Goal: Communication & Community: Answer question/provide support

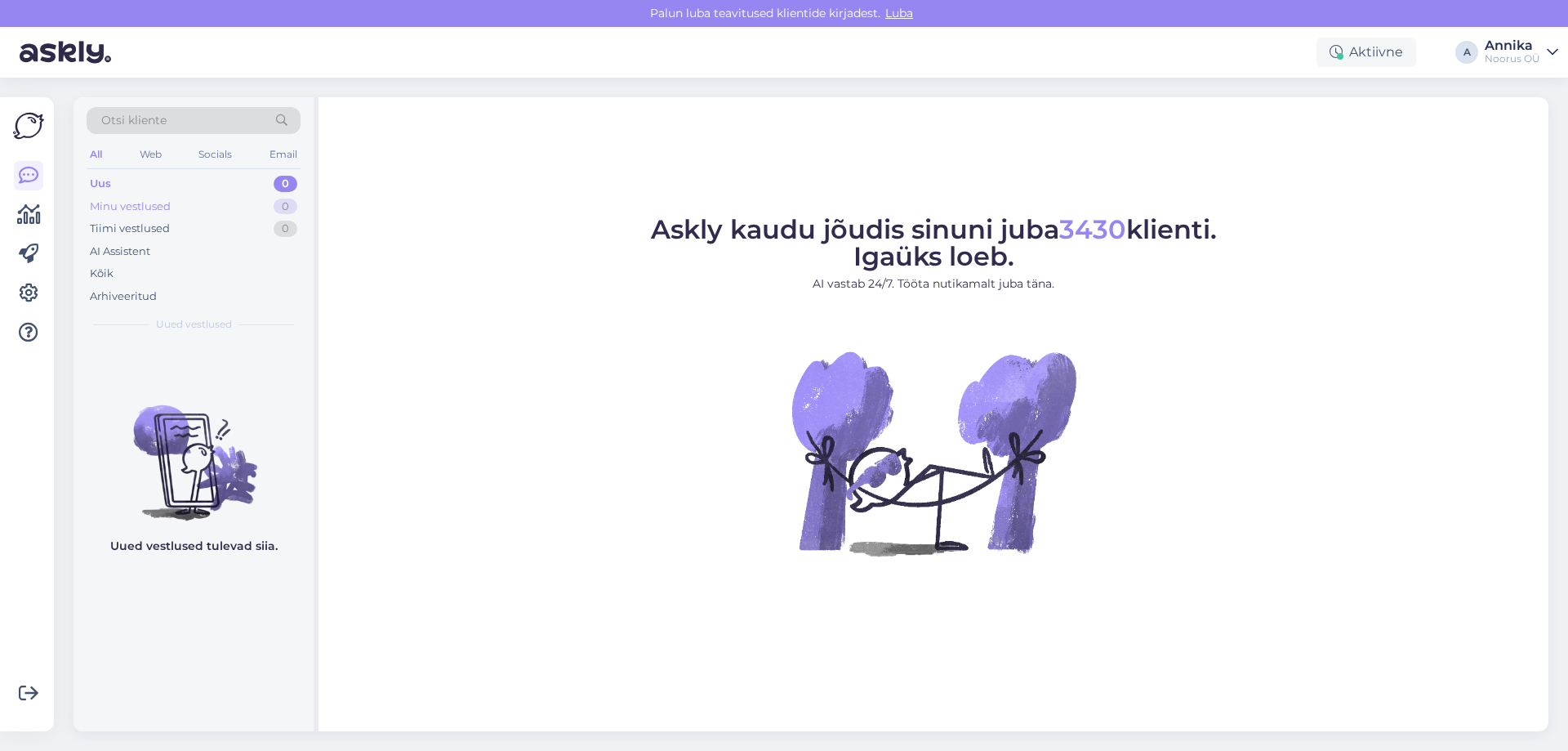
click at [249, 198] on div "Minu vestlused 0" at bounding box center [194, 206] width 214 height 23
click at [236, 180] on div "Uus 0" at bounding box center [194, 183] width 214 height 23
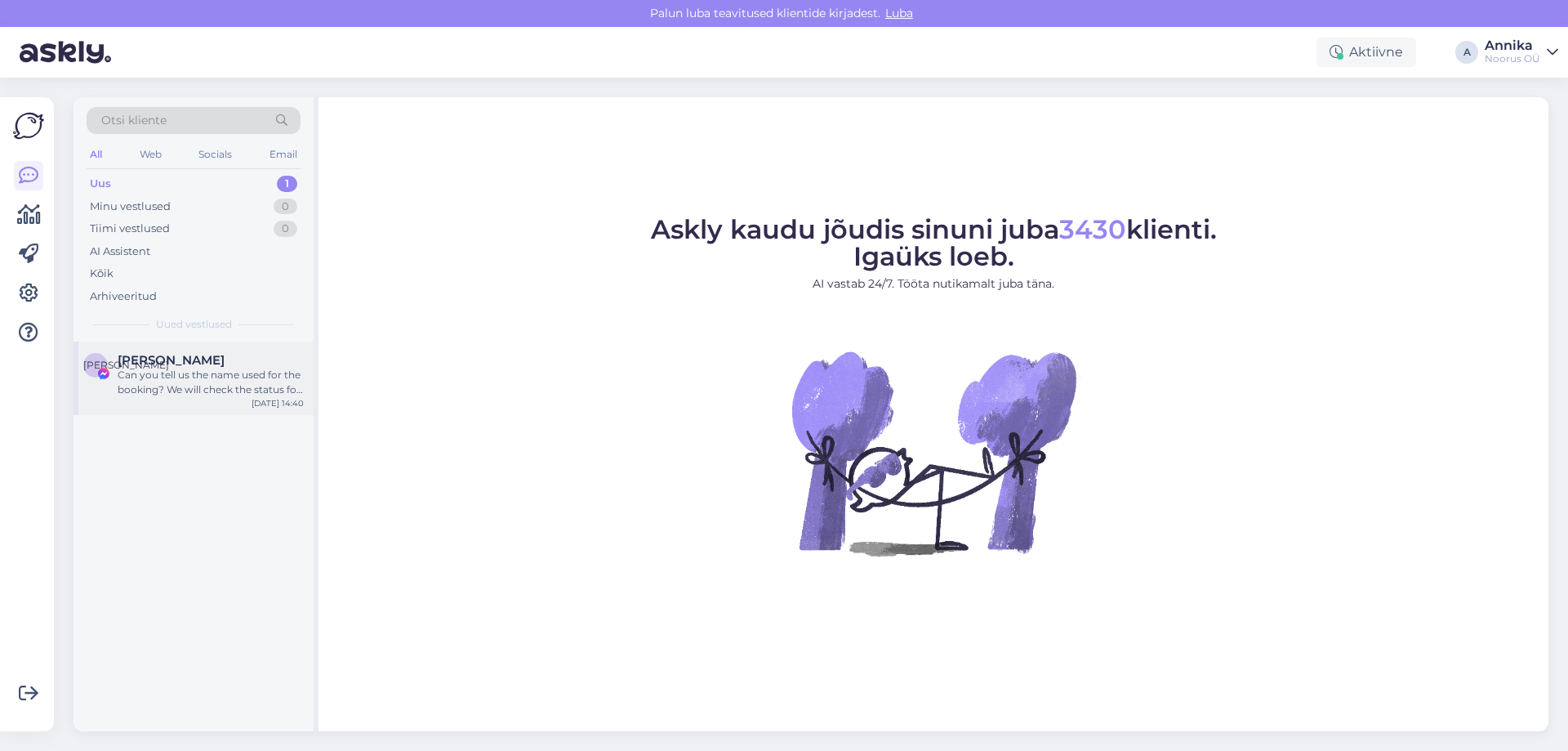
click at [224, 356] on span "Екатерина Суменкова" at bounding box center [170, 360] width 107 height 15
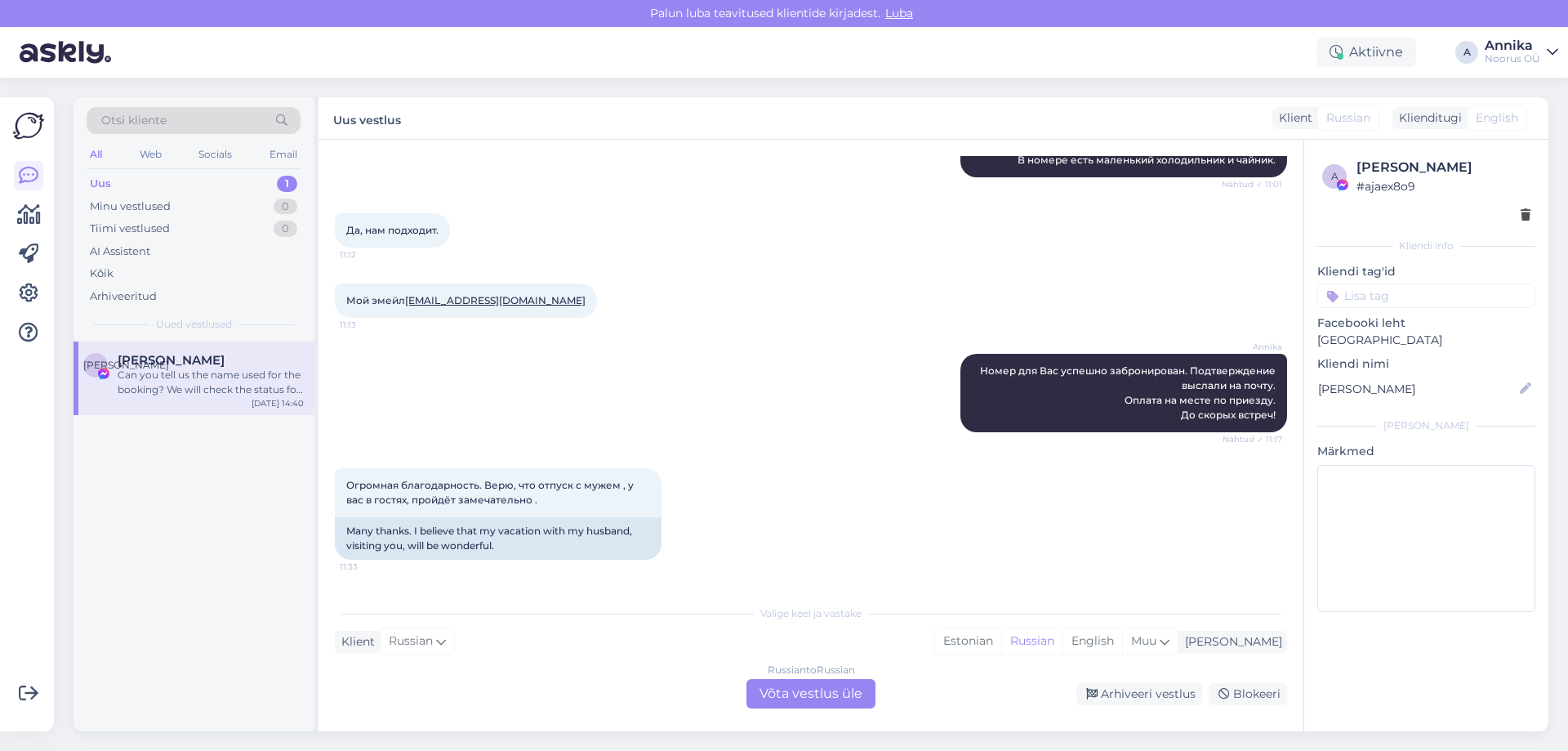
scroll to position [1796, 0]
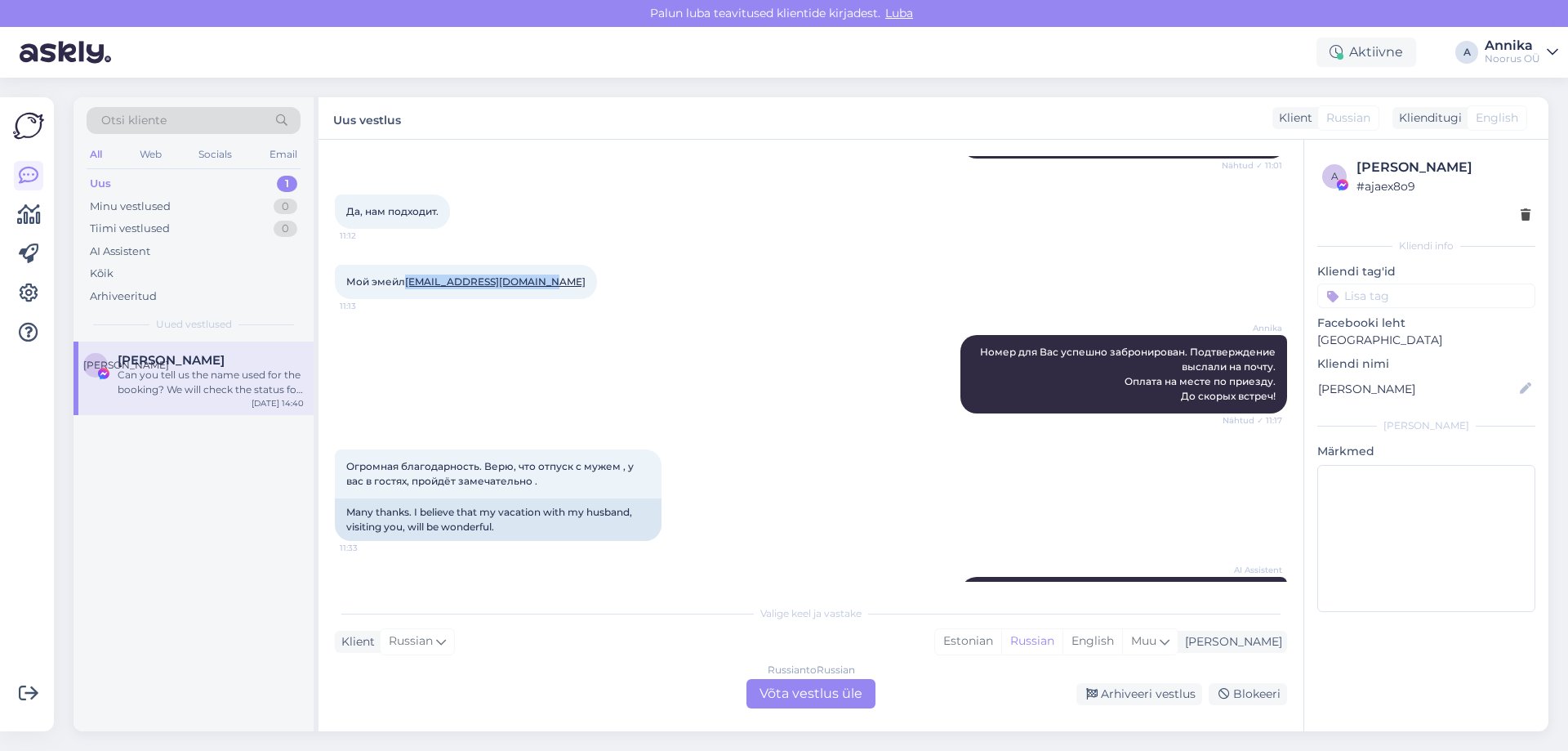
drag, startPoint x: 541, startPoint y: 301, endPoint x: 406, endPoint y: 306, distance: 135.1
click at [406, 299] on div "Мой эмейл jekaretina1208@gmail.com 11:13" at bounding box center [466, 281] width 262 height 34
copy link "jekaretina1208@gmail.com"
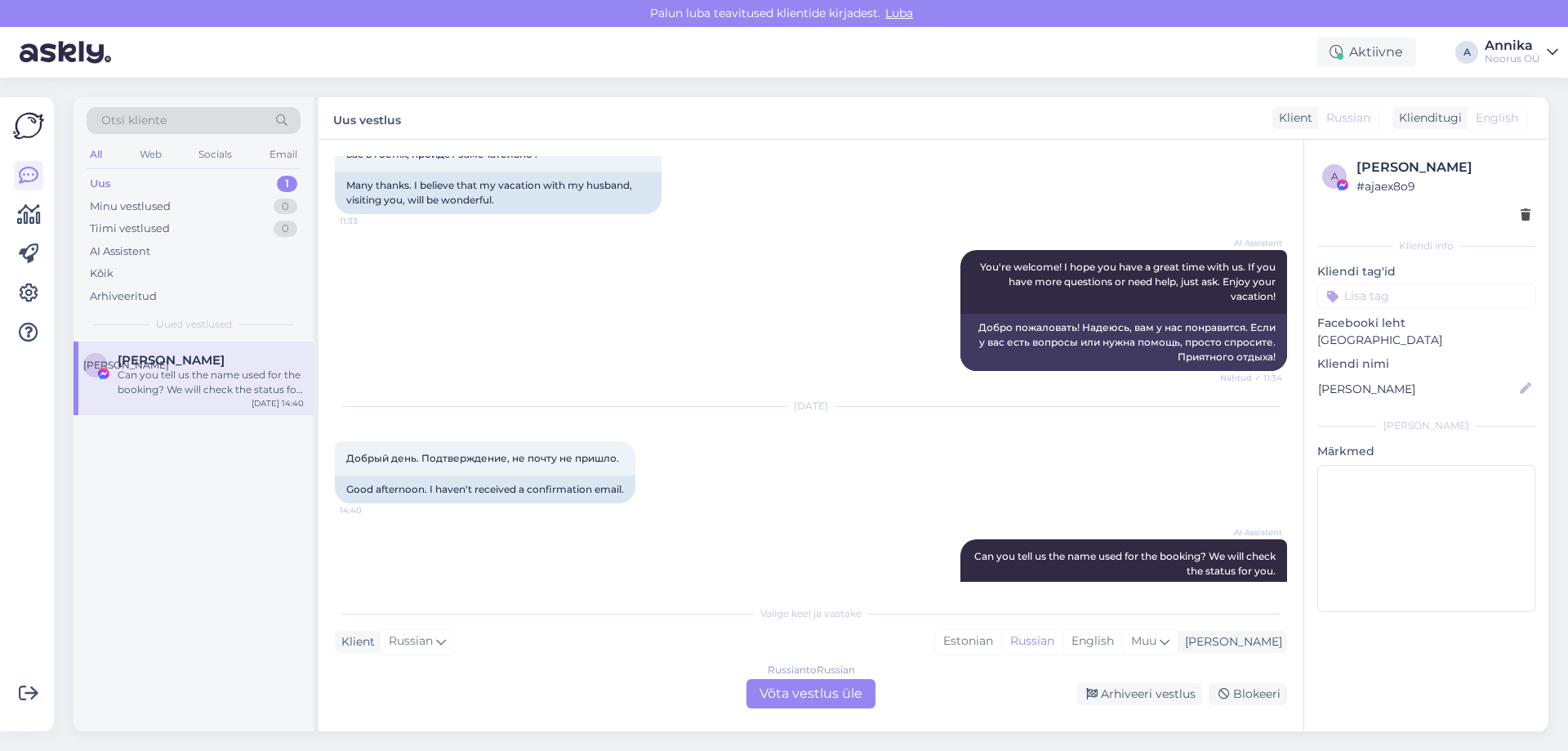
scroll to position [2204, 0]
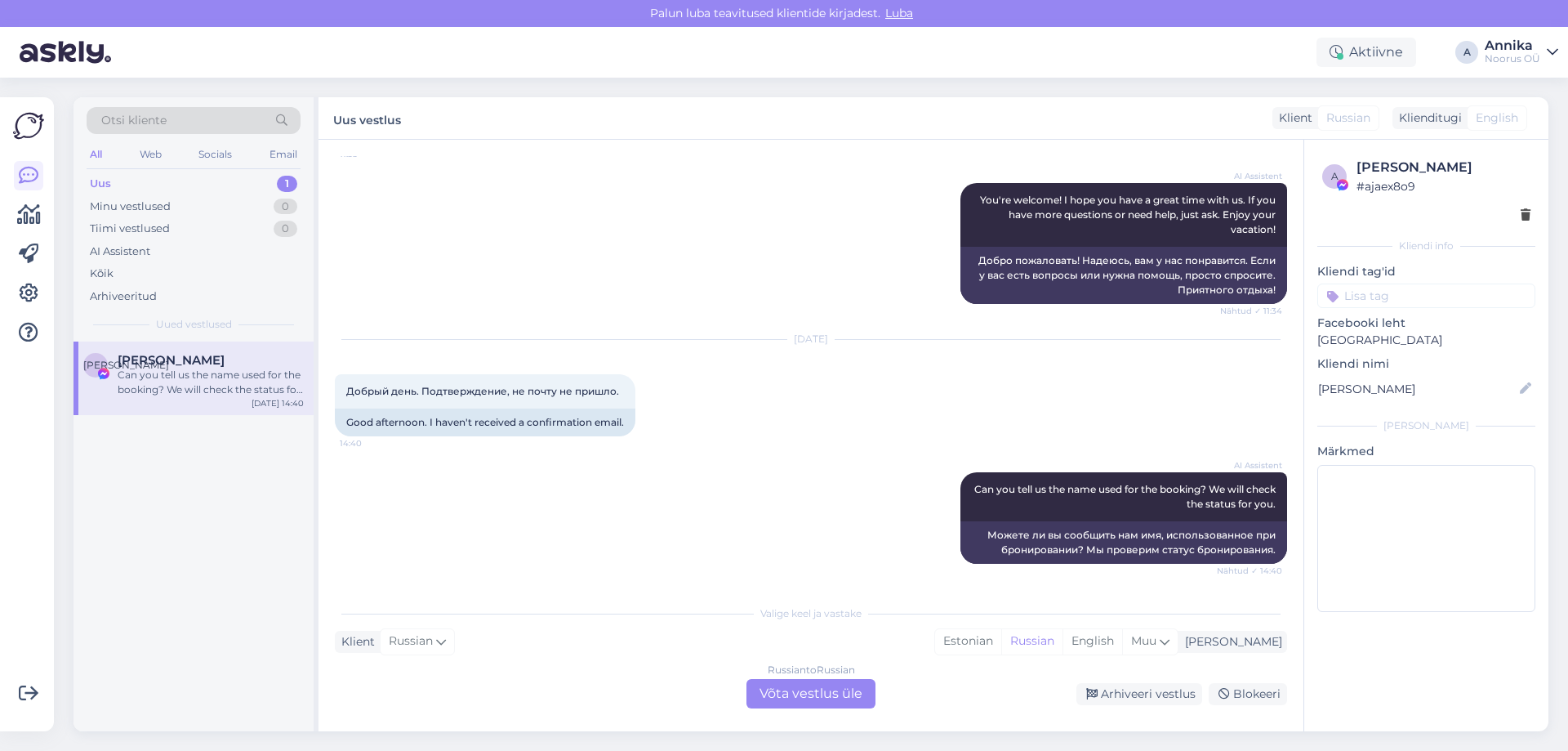
drag, startPoint x: 826, startPoint y: 692, endPoint x: 812, endPoint y: 685, distance: 15.7
click at [825, 692] on div "Russian to Russian Võta vestlus üle" at bounding box center [811, 693] width 129 height 29
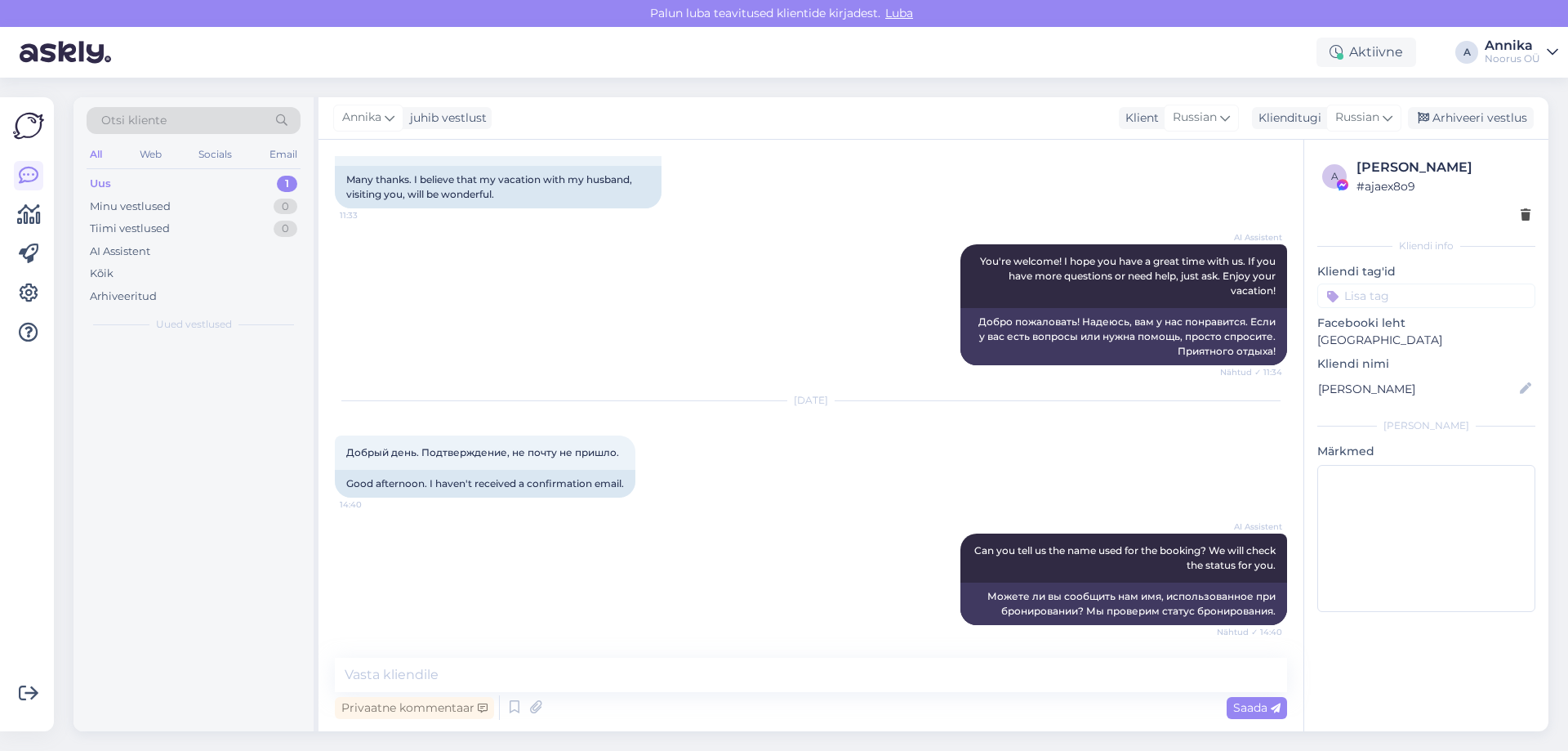
scroll to position [2143, 0]
click at [697, 680] on textarea at bounding box center [811, 674] width 953 height 34
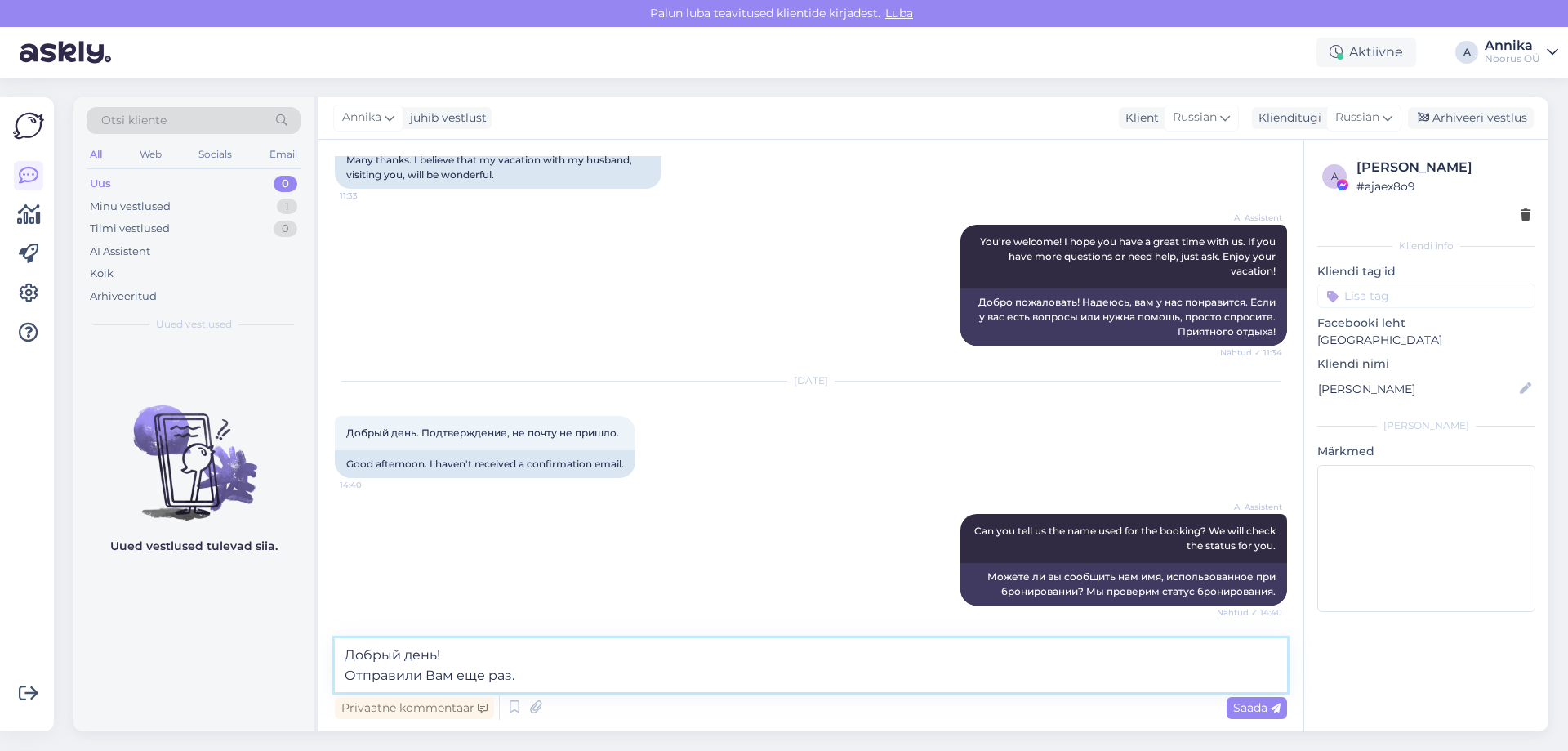
scroll to position [2163, 0]
type textarea "Добрый день! Отправили Вам еще раз."
drag, startPoint x: 1283, startPoint y: 712, endPoint x: 1283, endPoint y: 690, distance: 22.0
click at [1283, 712] on div "Saada" at bounding box center [1258, 708] width 60 height 22
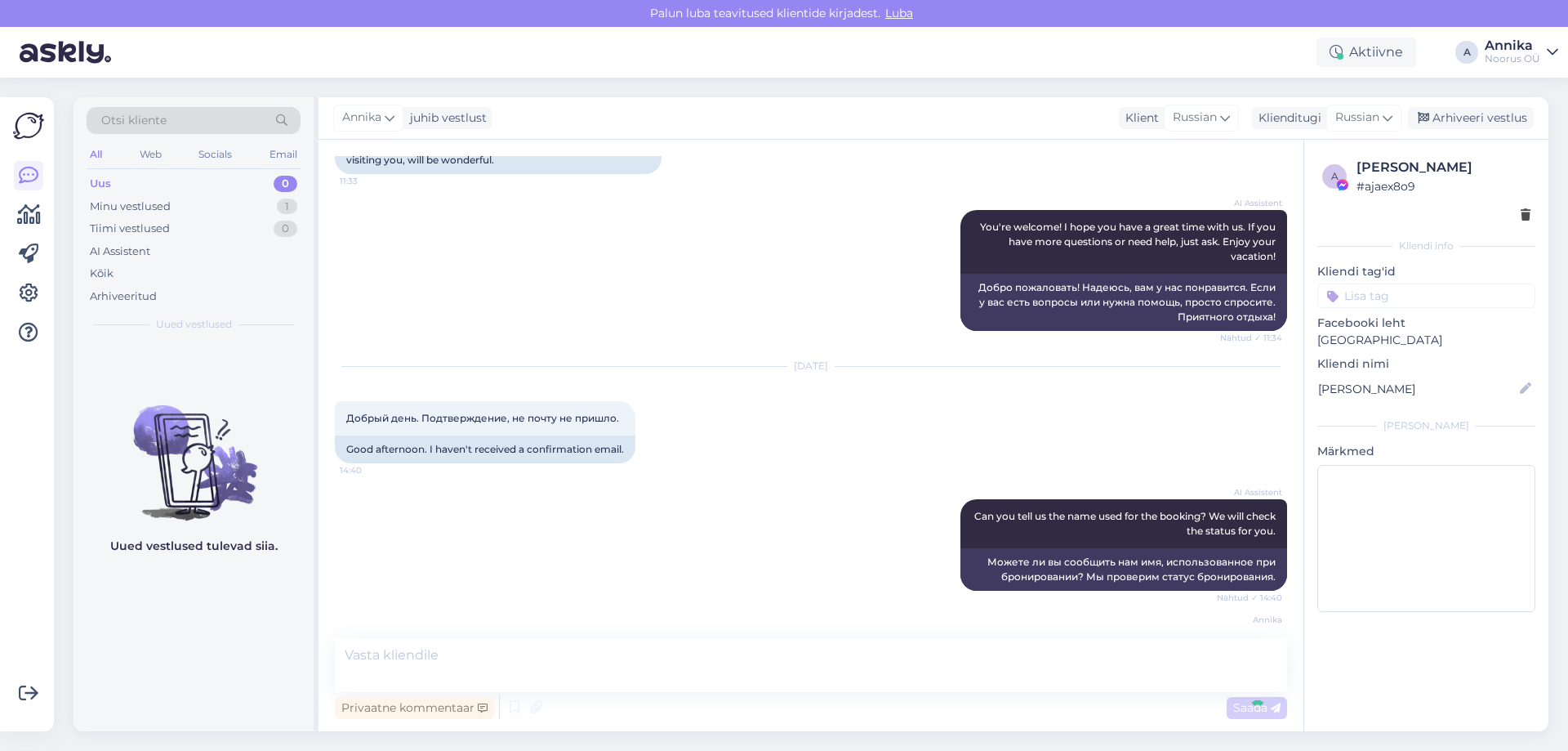
scroll to position [2228, 0]
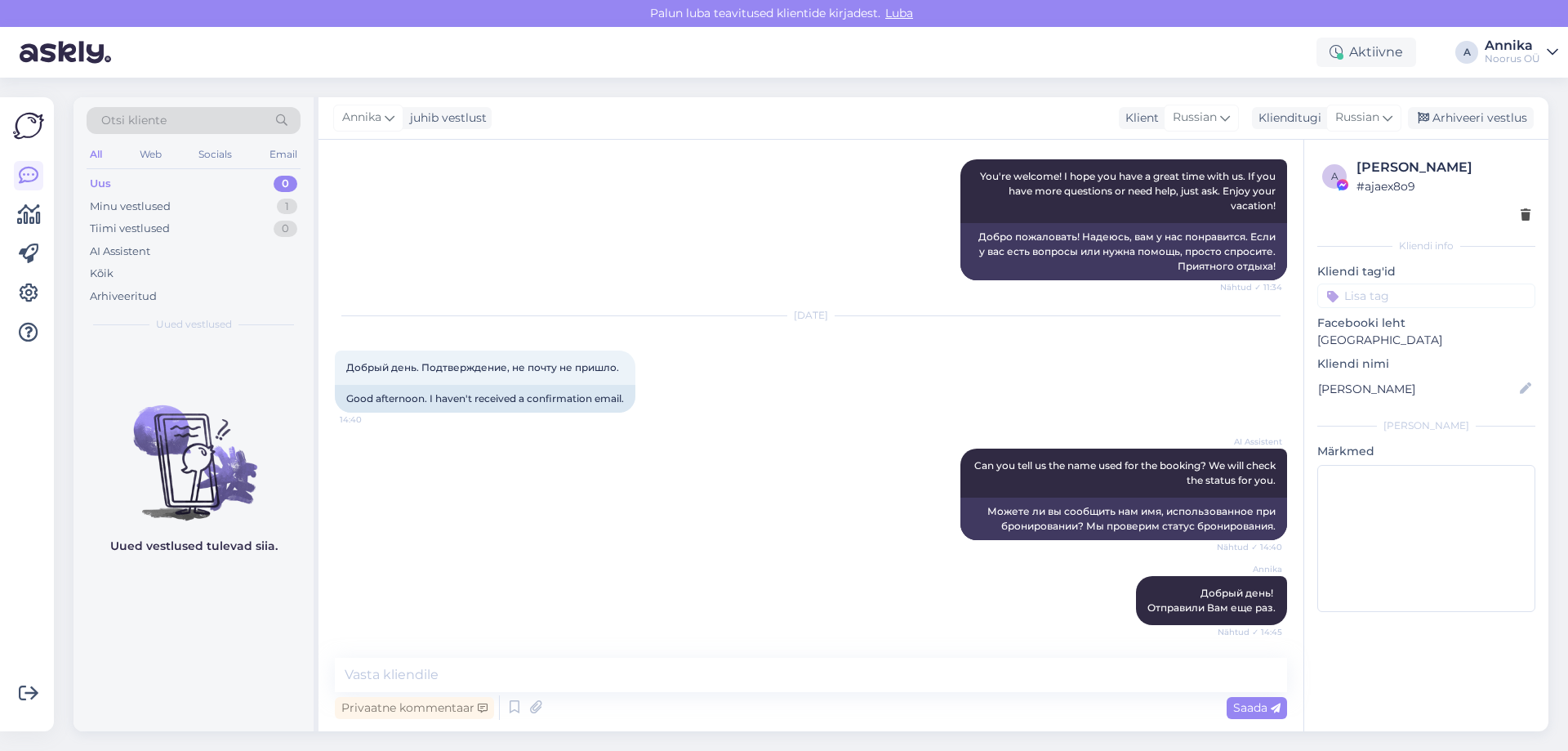
click at [1447, 131] on div "Annika juhib vestlust Klient Russian Klienditugi Russian Arhiveeri vestlus" at bounding box center [933, 118] width 1230 height 42
click at [1447, 123] on div "Arhiveeri vestlus" at bounding box center [1471, 118] width 125 height 22
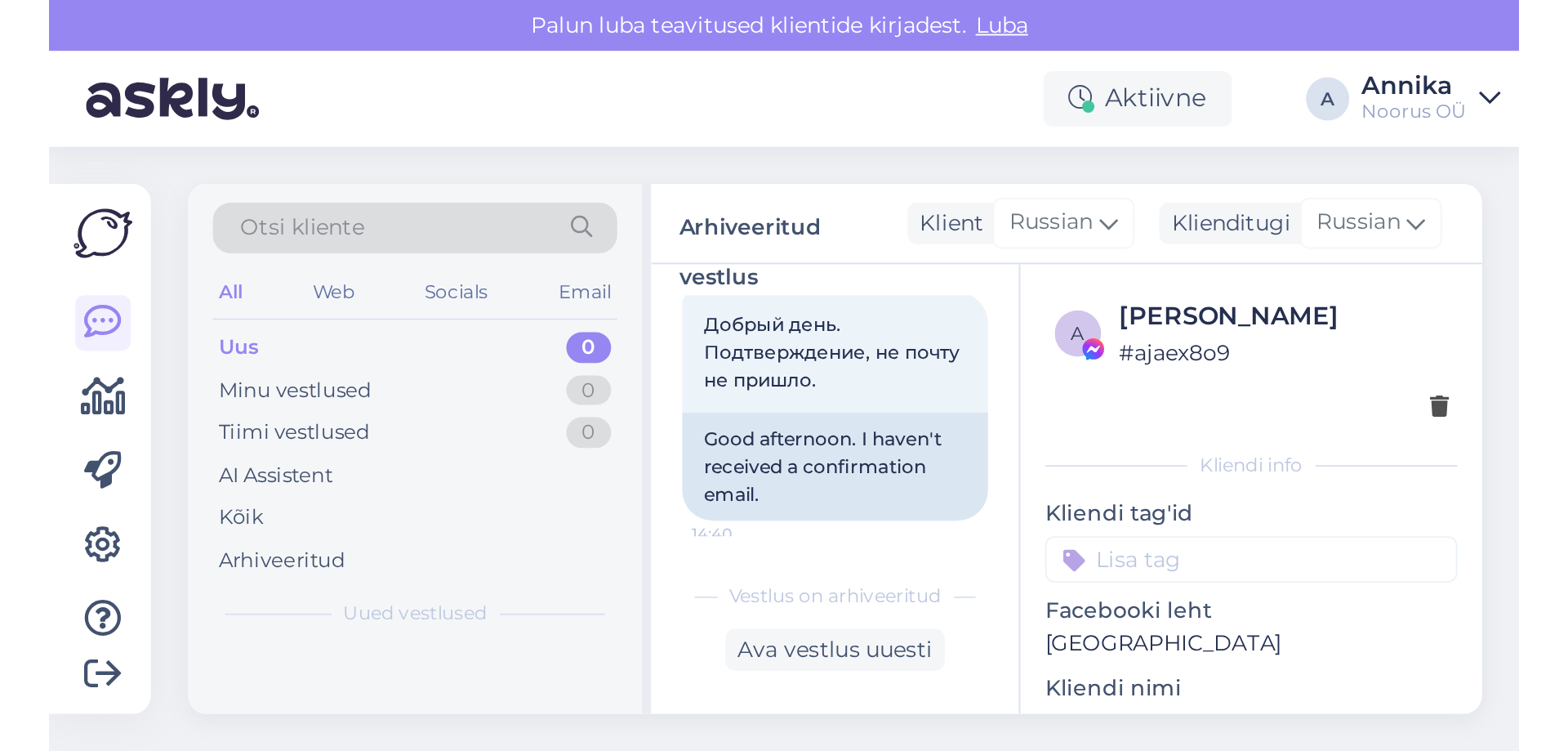
scroll to position [2234, 0]
